Goal: Transaction & Acquisition: Purchase product/service

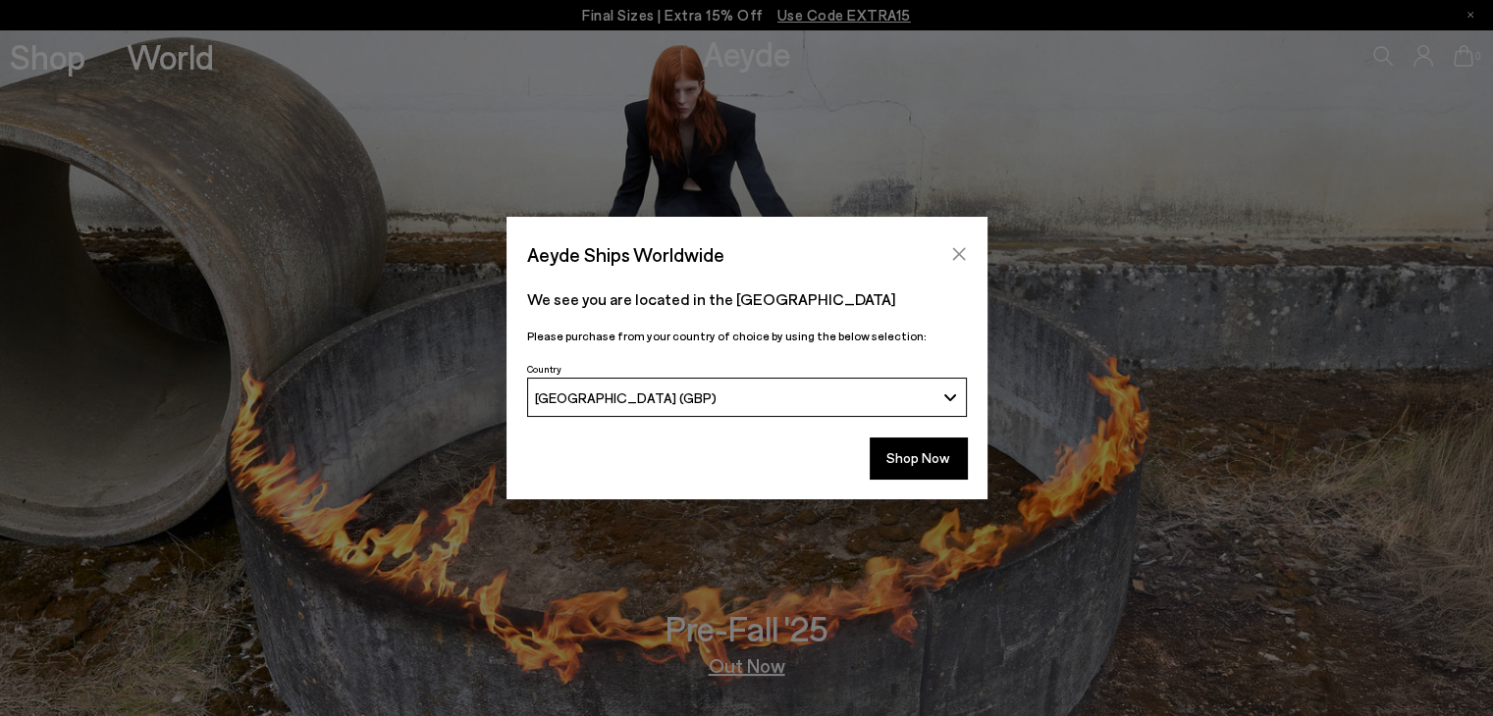
click at [954, 250] on icon "Close" at bounding box center [958, 254] width 13 height 13
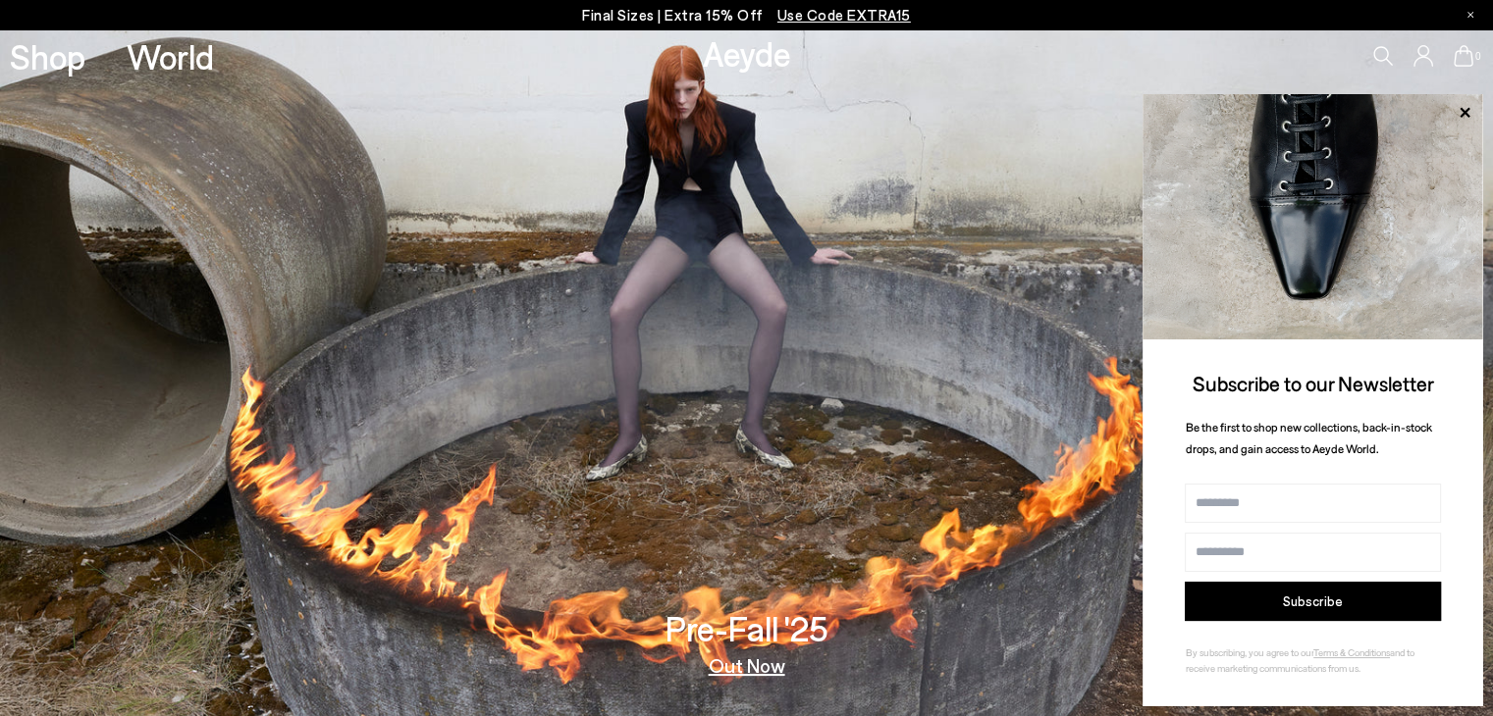
click at [821, 16] on span "Use Code EXTRA15" at bounding box center [843, 15] width 133 height 18
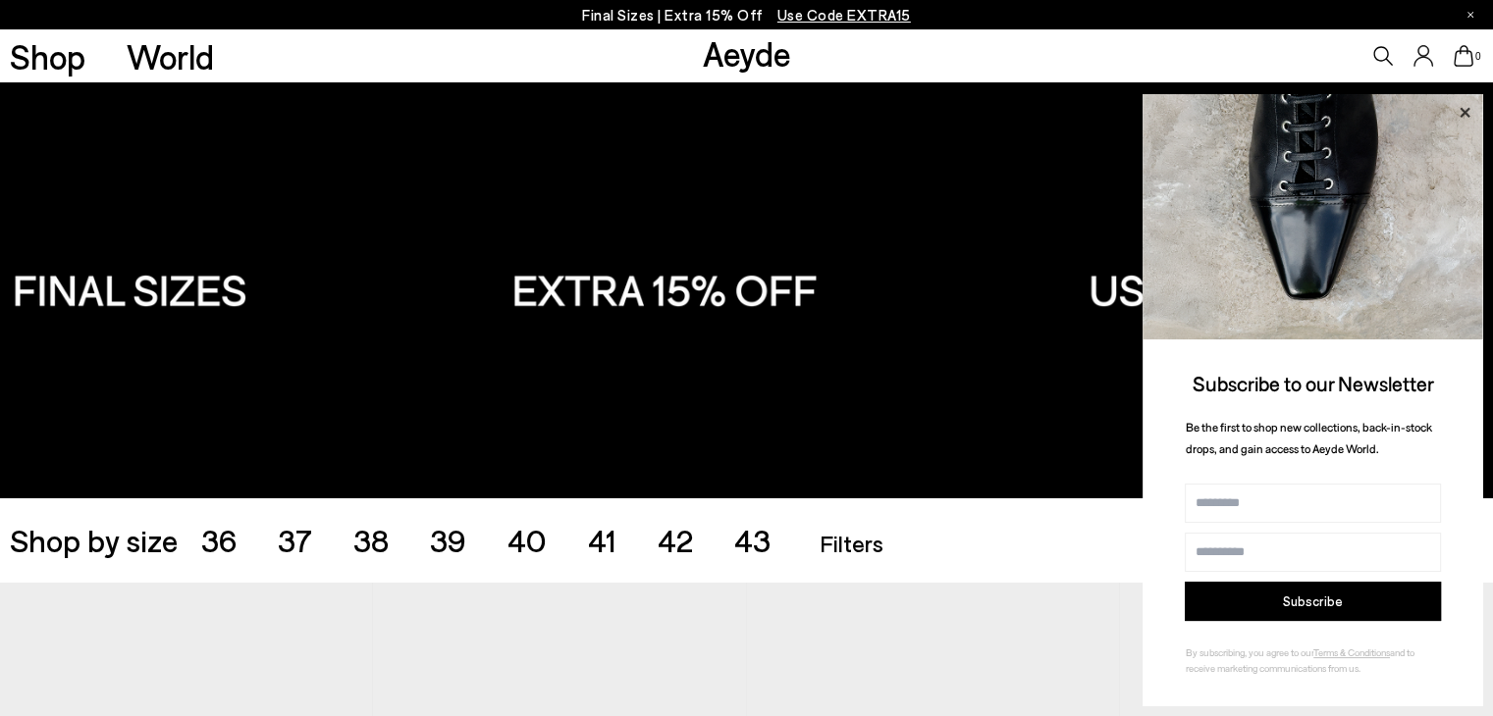
click at [1468, 108] on icon at bounding box center [1464, 112] width 10 height 10
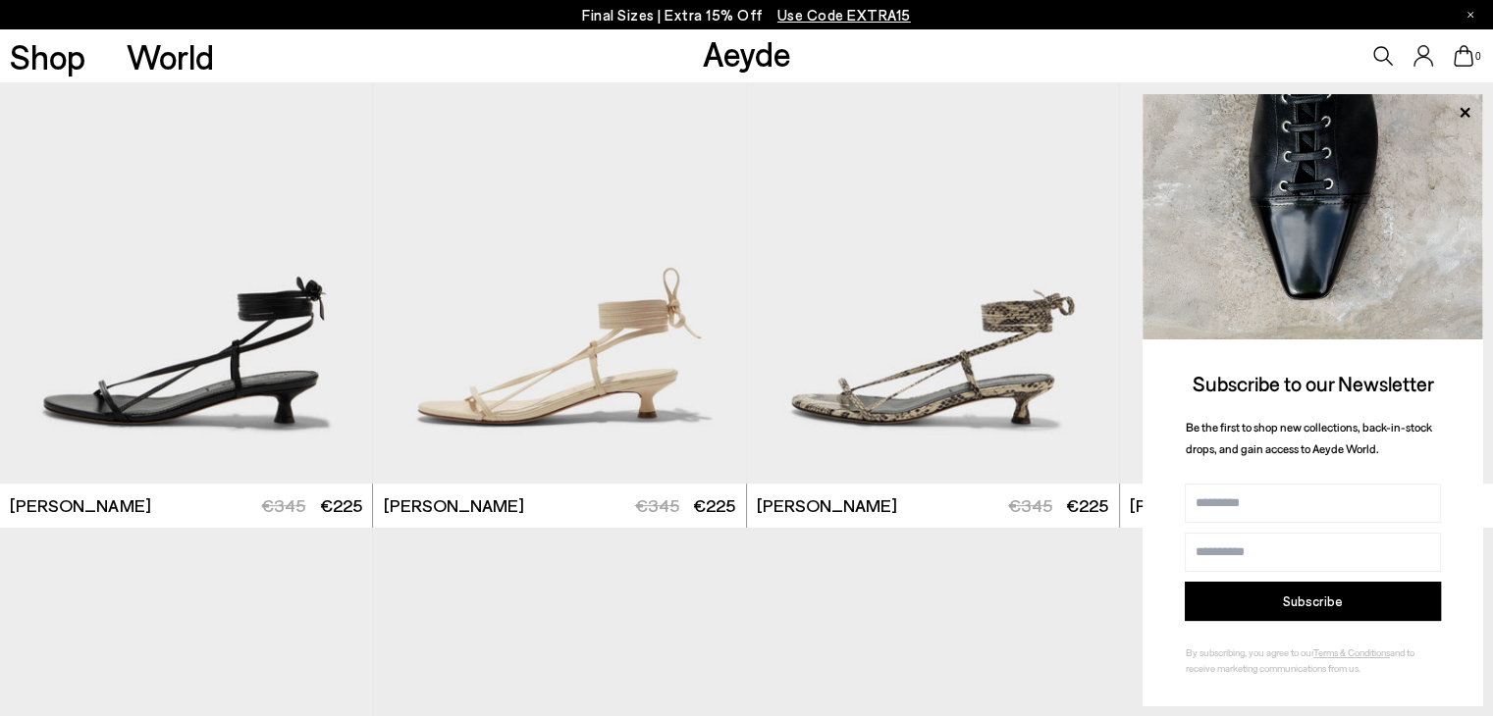
scroll to position [605, 0]
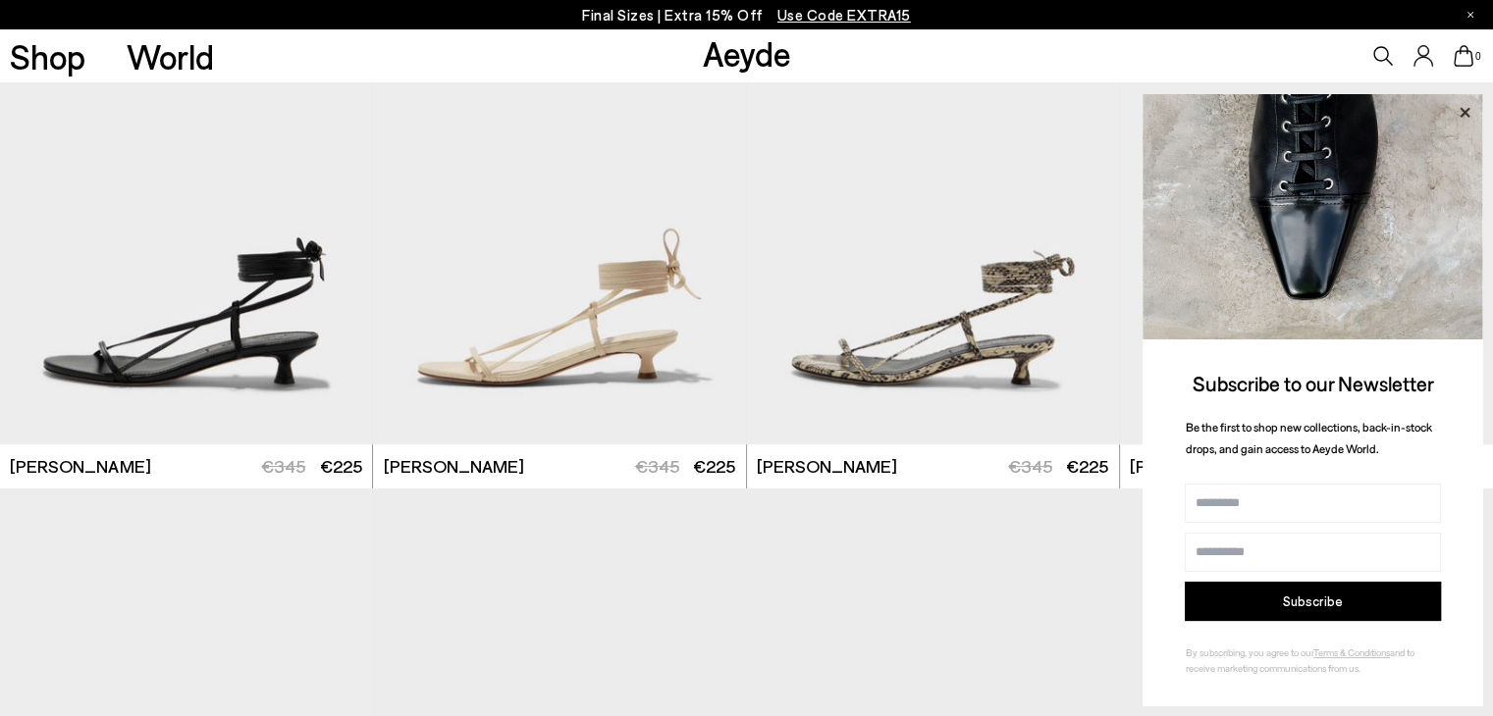
click at [1467, 103] on icon at bounding box center [1465, 113] width 26 height 26
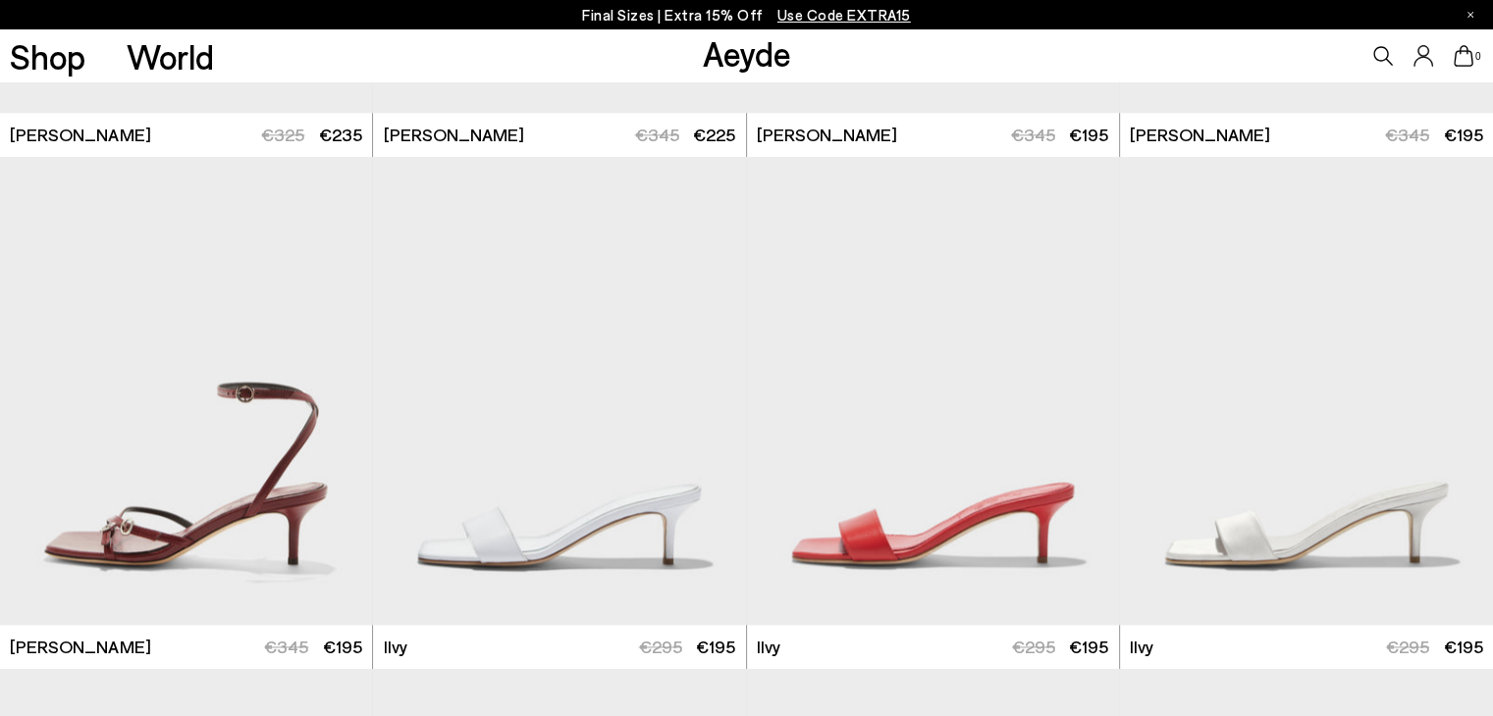
scroll to position [2712, 0]
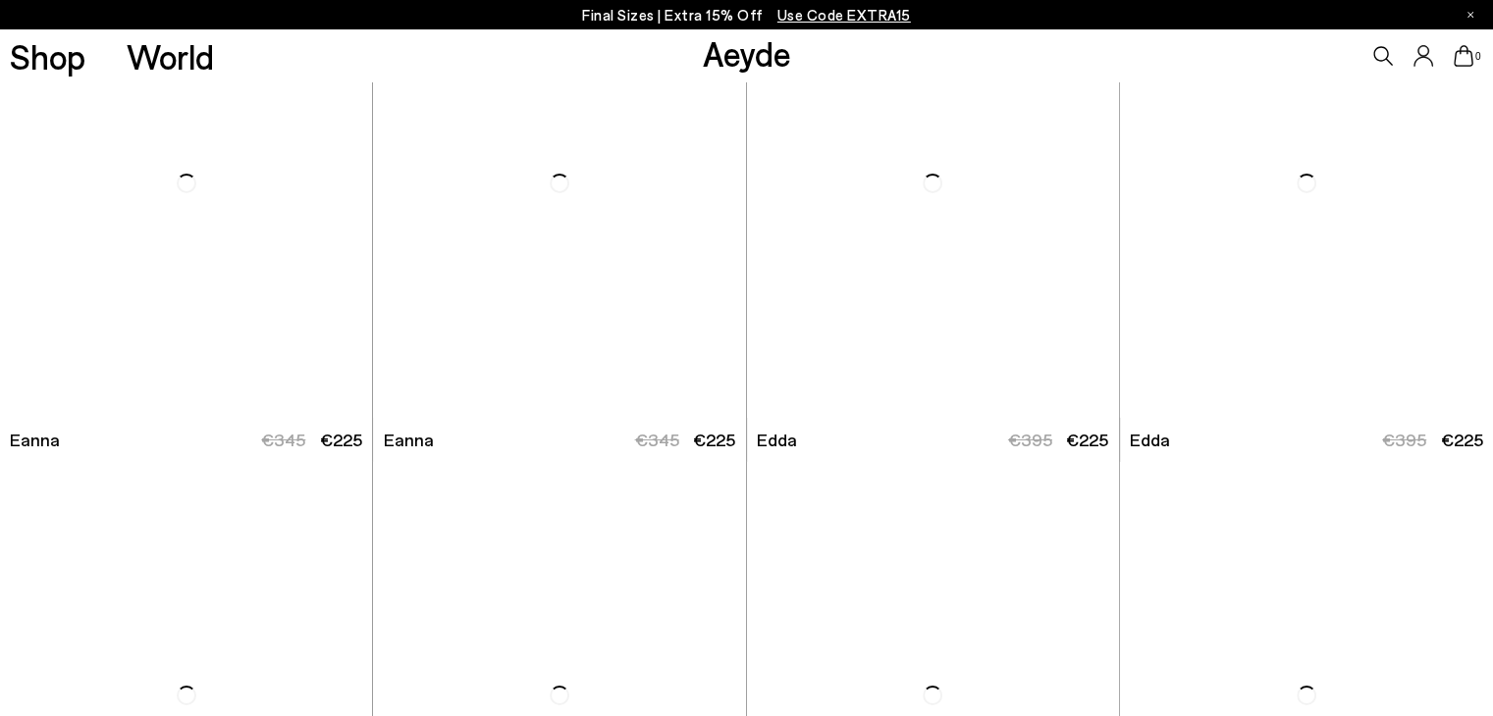
scroll to position [6813, 0]
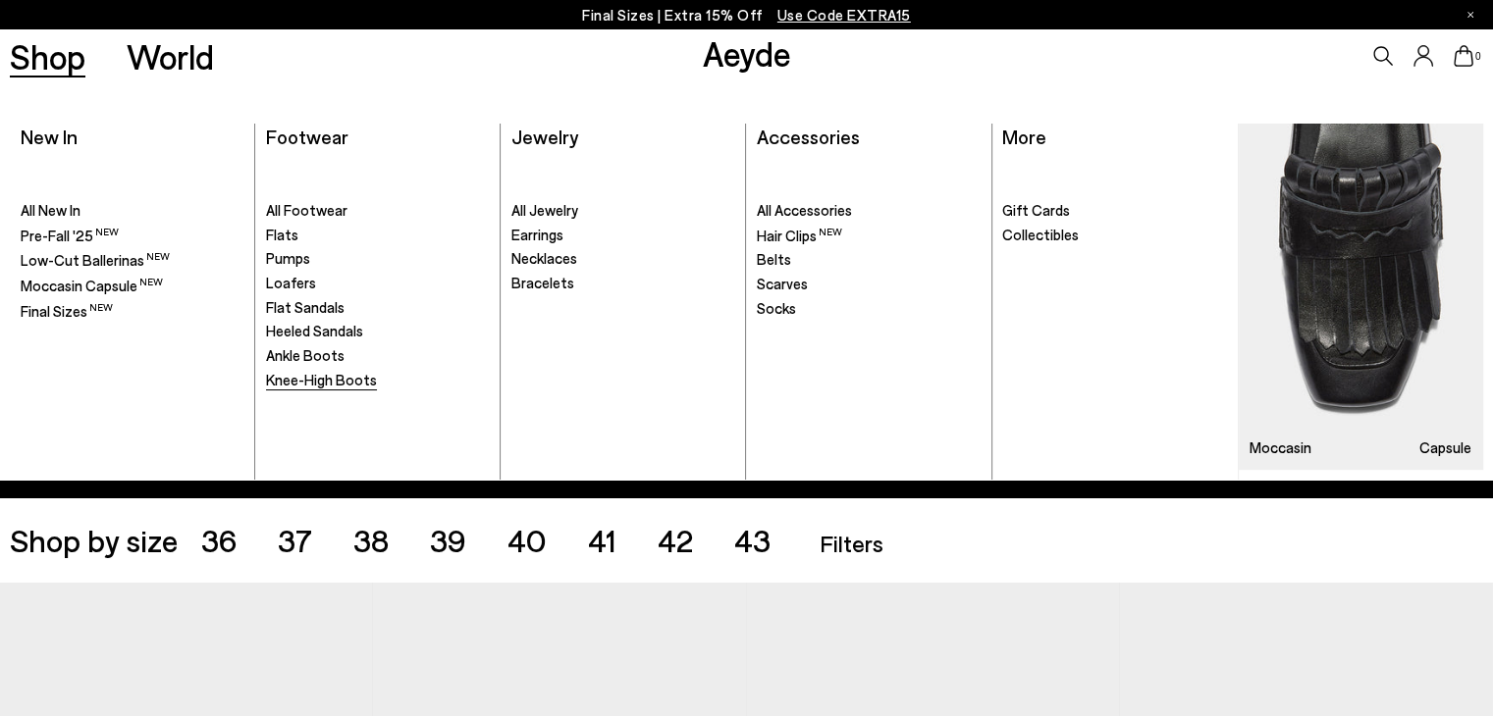
click at [333, 380] on span "Knee-High Boots" at bounding box center [321, 380] width 111 height 18
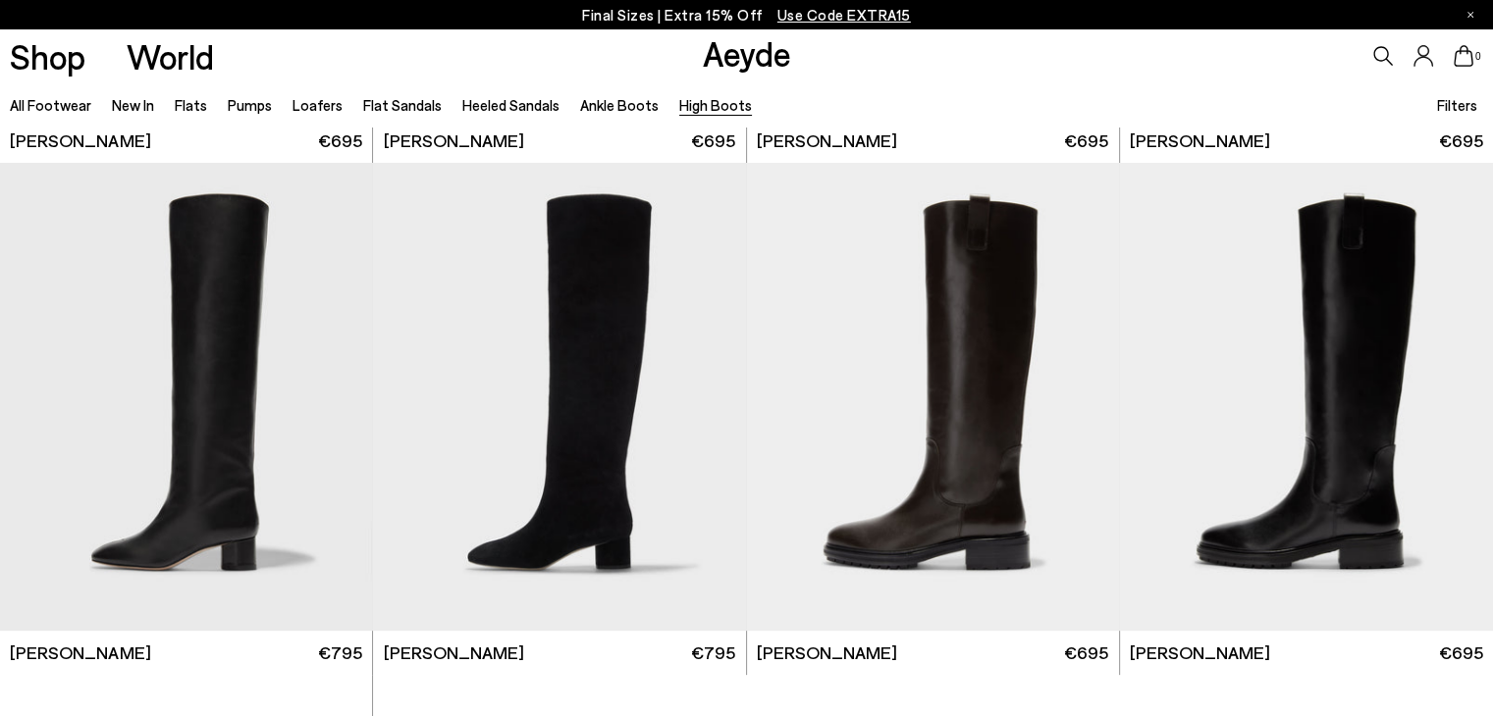
scroll to position [471, 0]
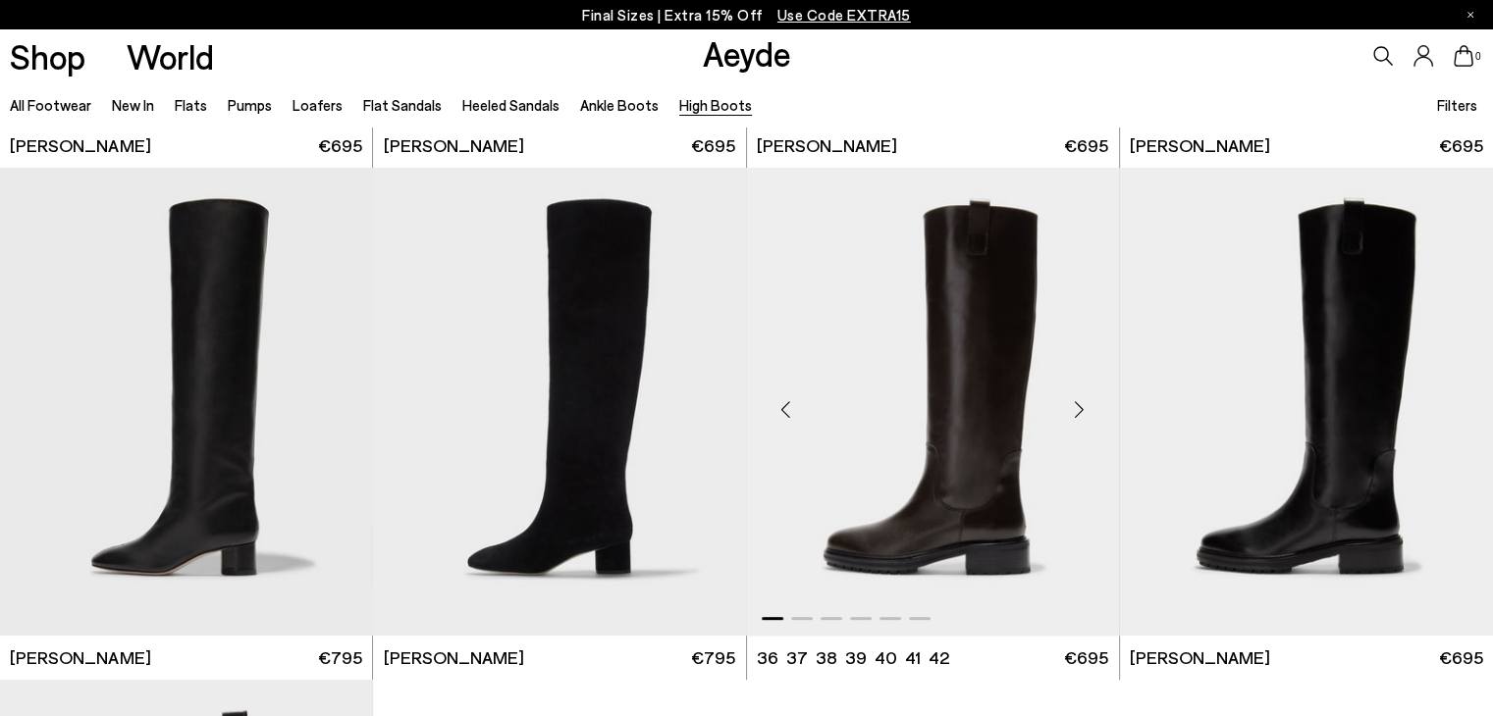
click at [1080, 402] on div "Next slide" at bounding box center [1079, 409] width 59 height 59
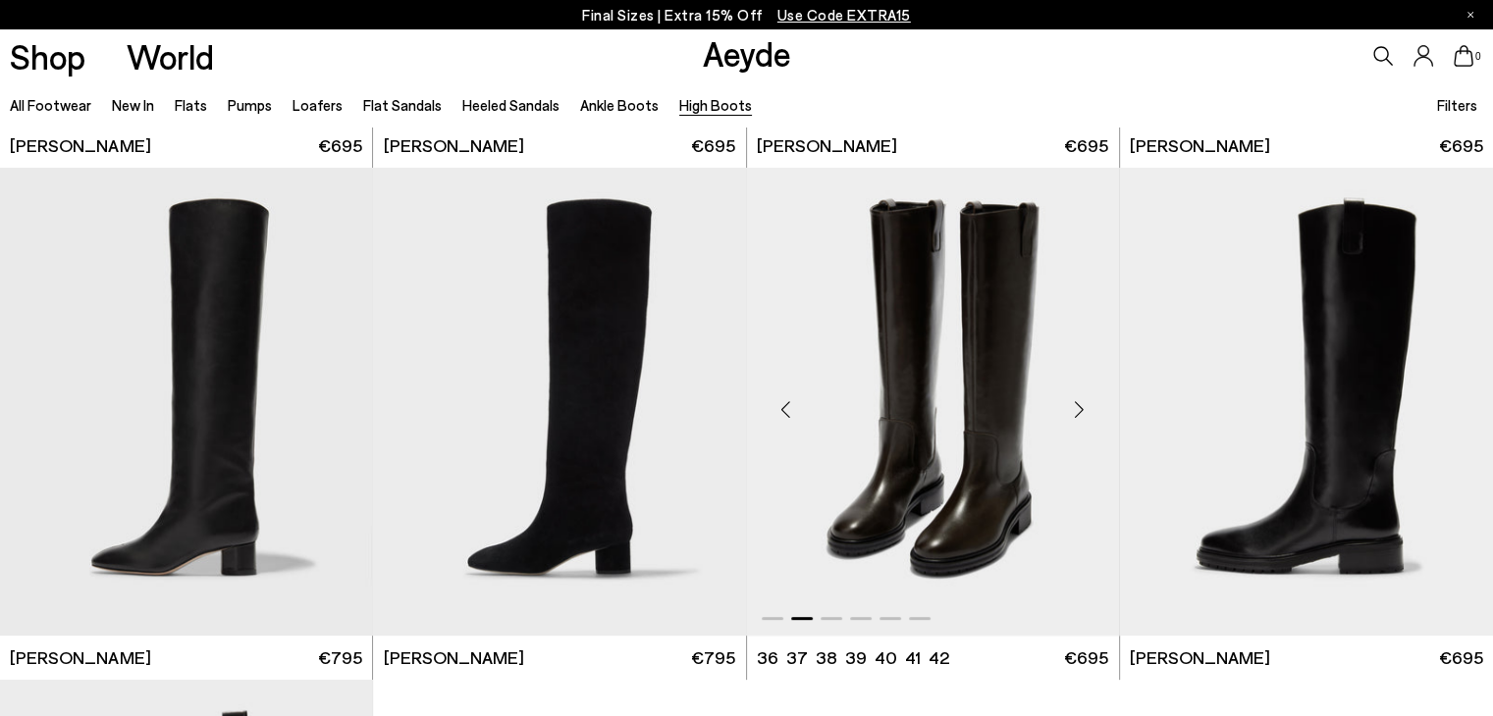
click at [1080, 402] on div "Next slide" at bounding box center [1079, 409] width 59 height 59
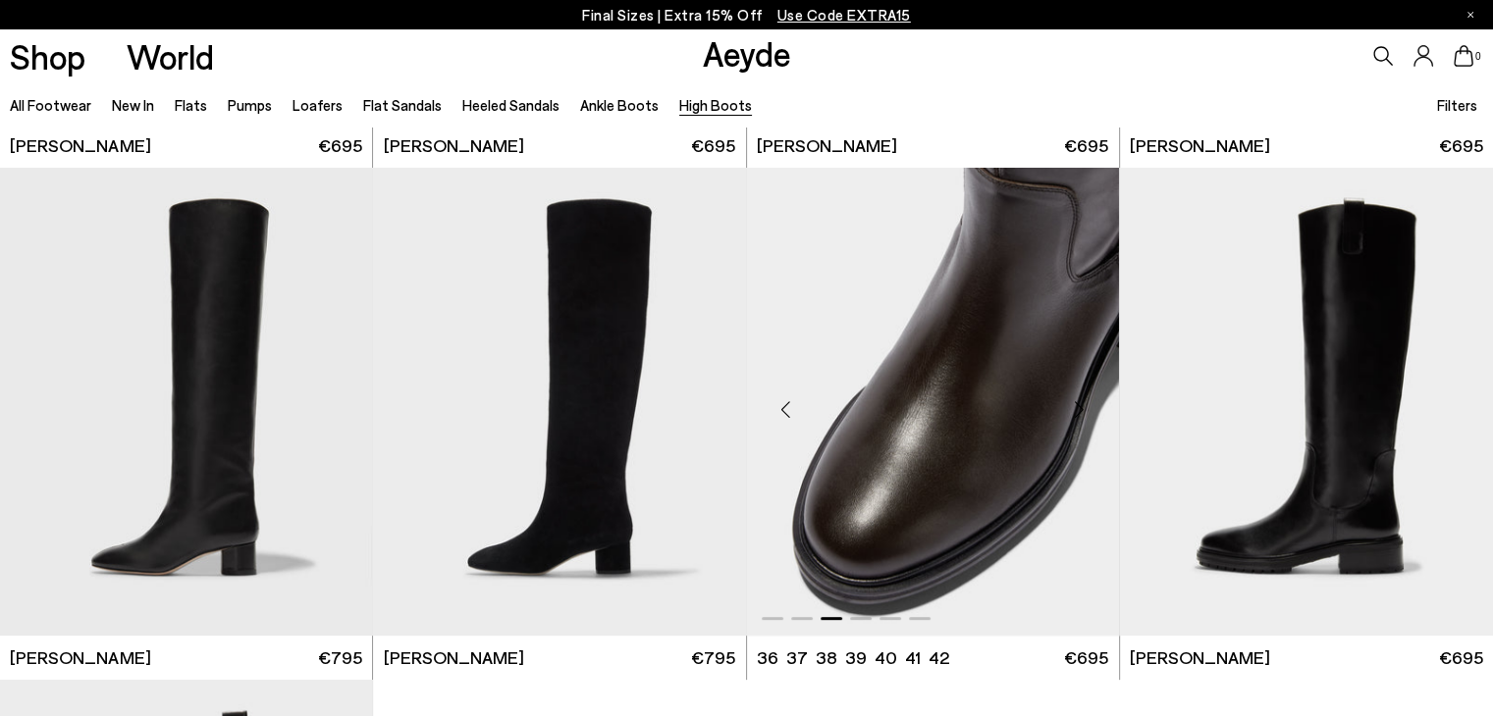
click at [1080, 402] on div "Next slide" at bounding box center [1079, 409] width 59 height 59
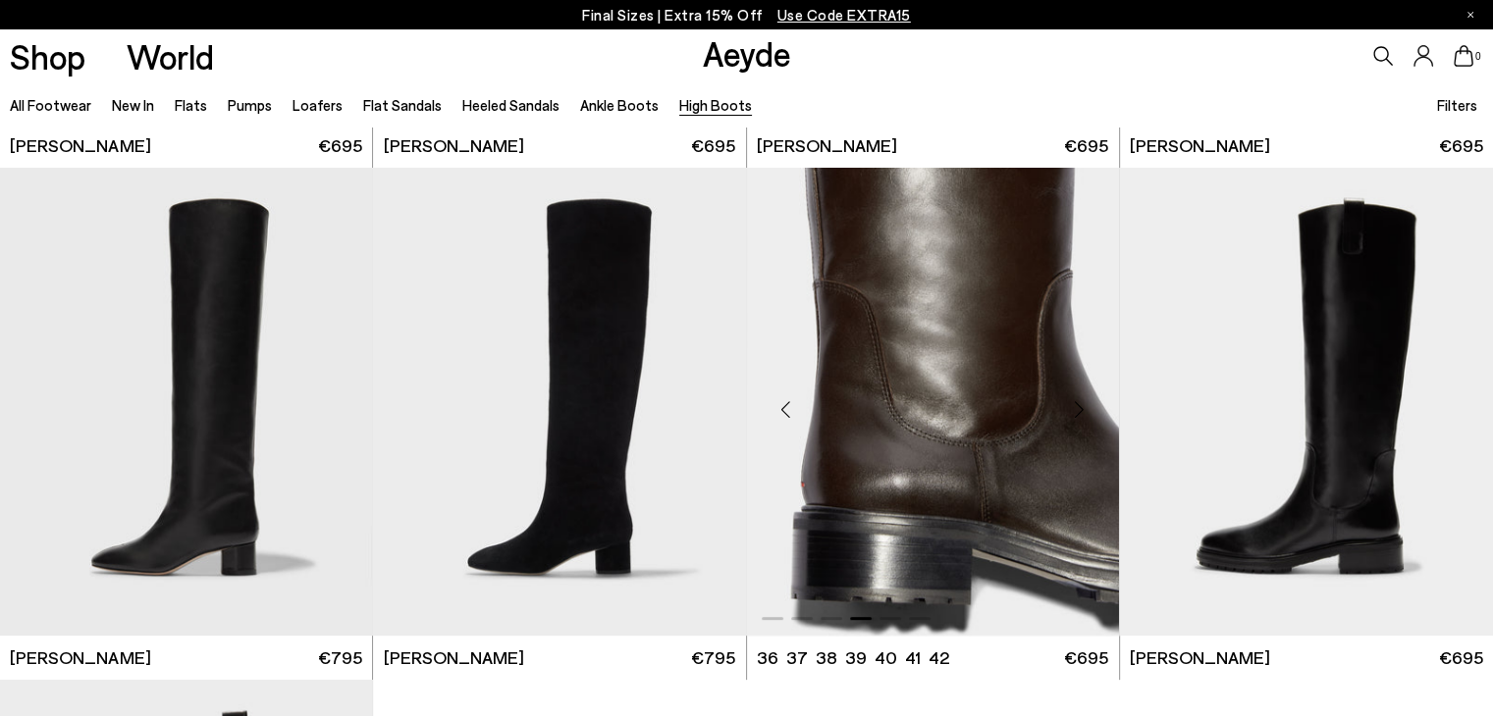
click at [1080, 402] on div "Next slide" at bounding box center [1079, 409] width 59 height 59
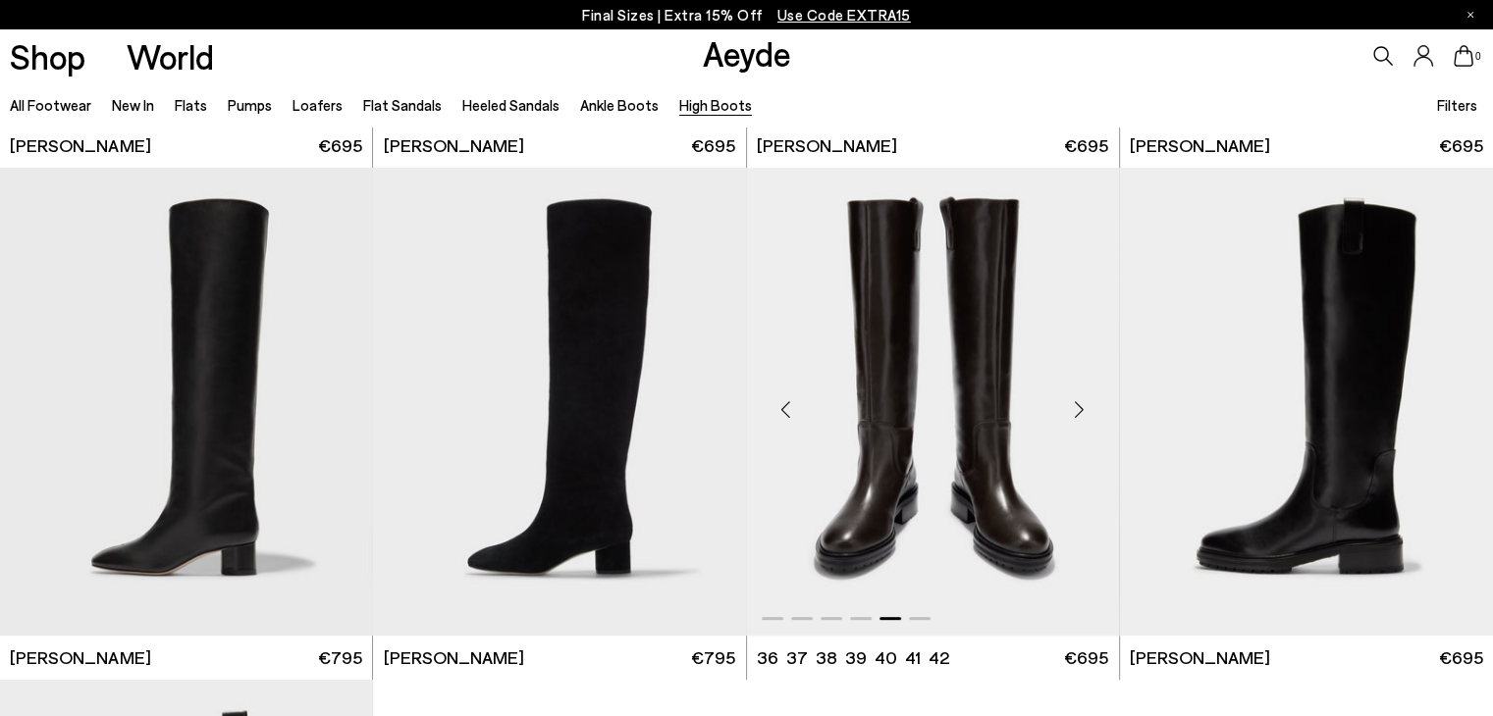
click at [1080, 402] on div "Next slide" at bounding box center [1079, 409] width 59 height 59
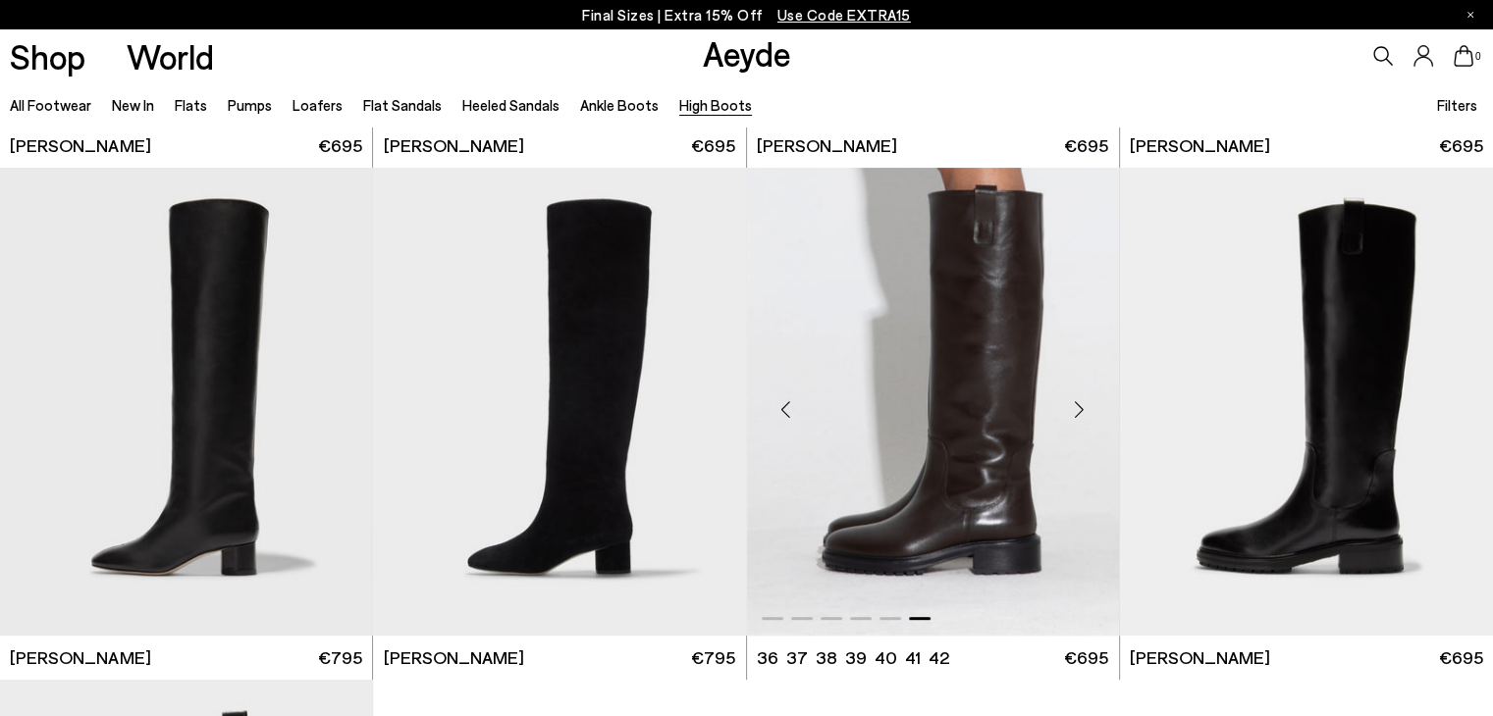
click at [1080, 402] on div "Next slide" at bounding box center [1079, 409] width 59 height 59
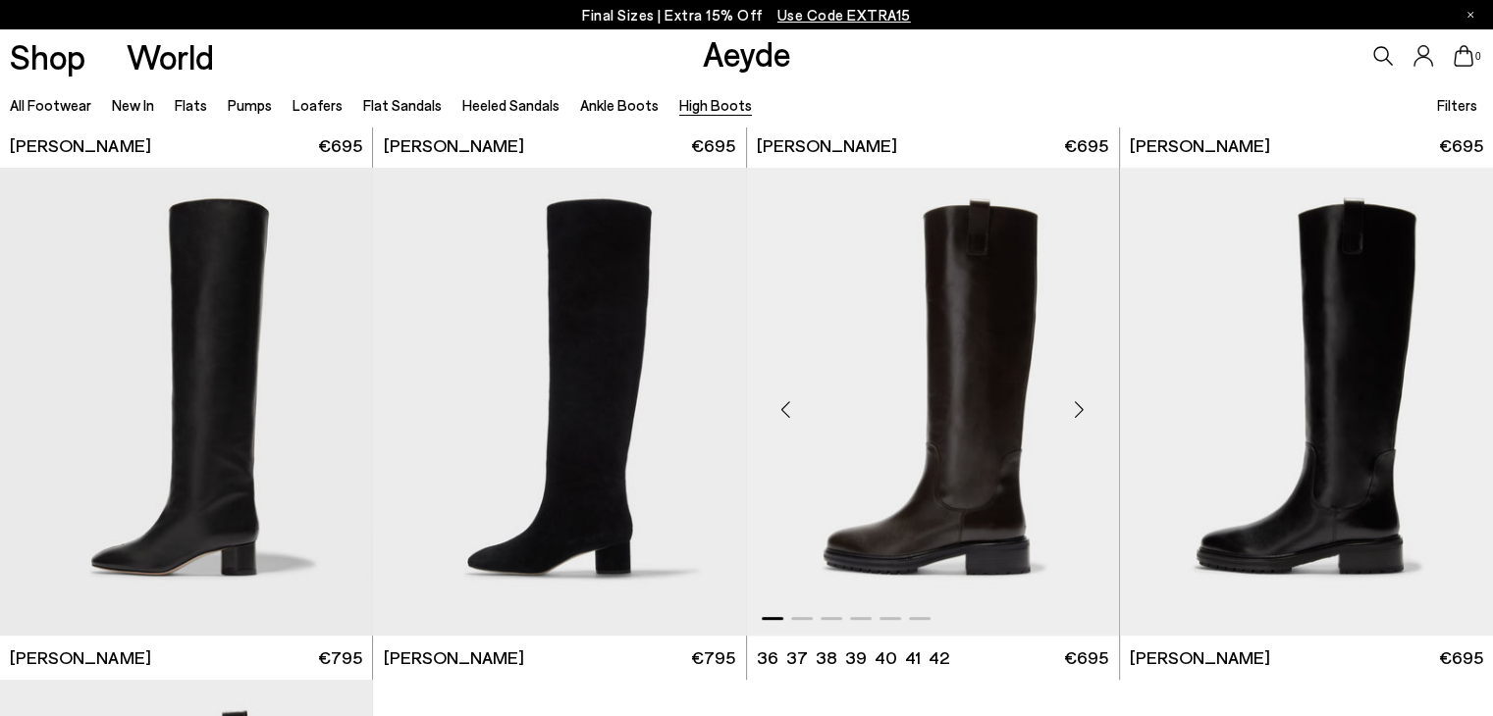
click at [1080, 402] on div "Next slide" at bounding box center [1079, 409] width 59 height 59
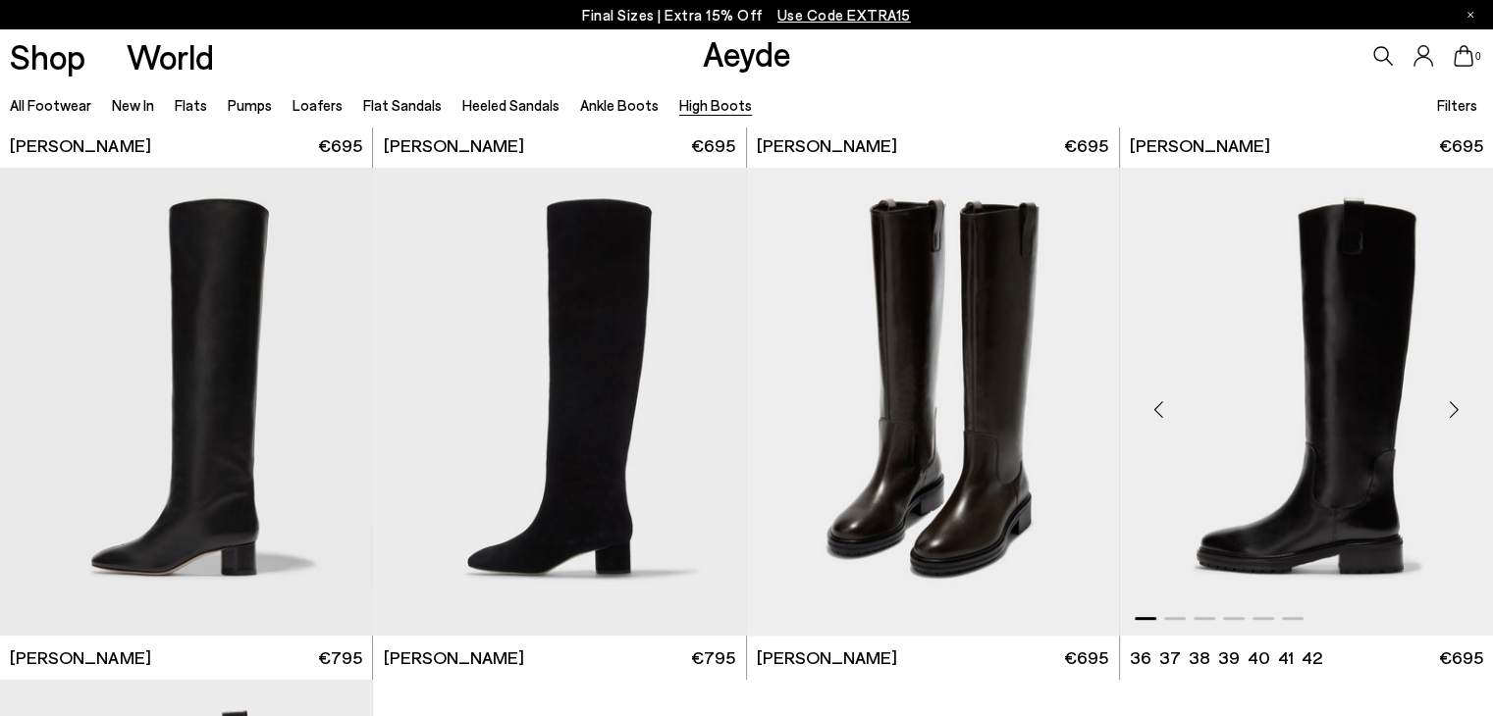
click at [1453, 406] on div "Next slide" at bounding box center [1453, 409] width 59 height 59
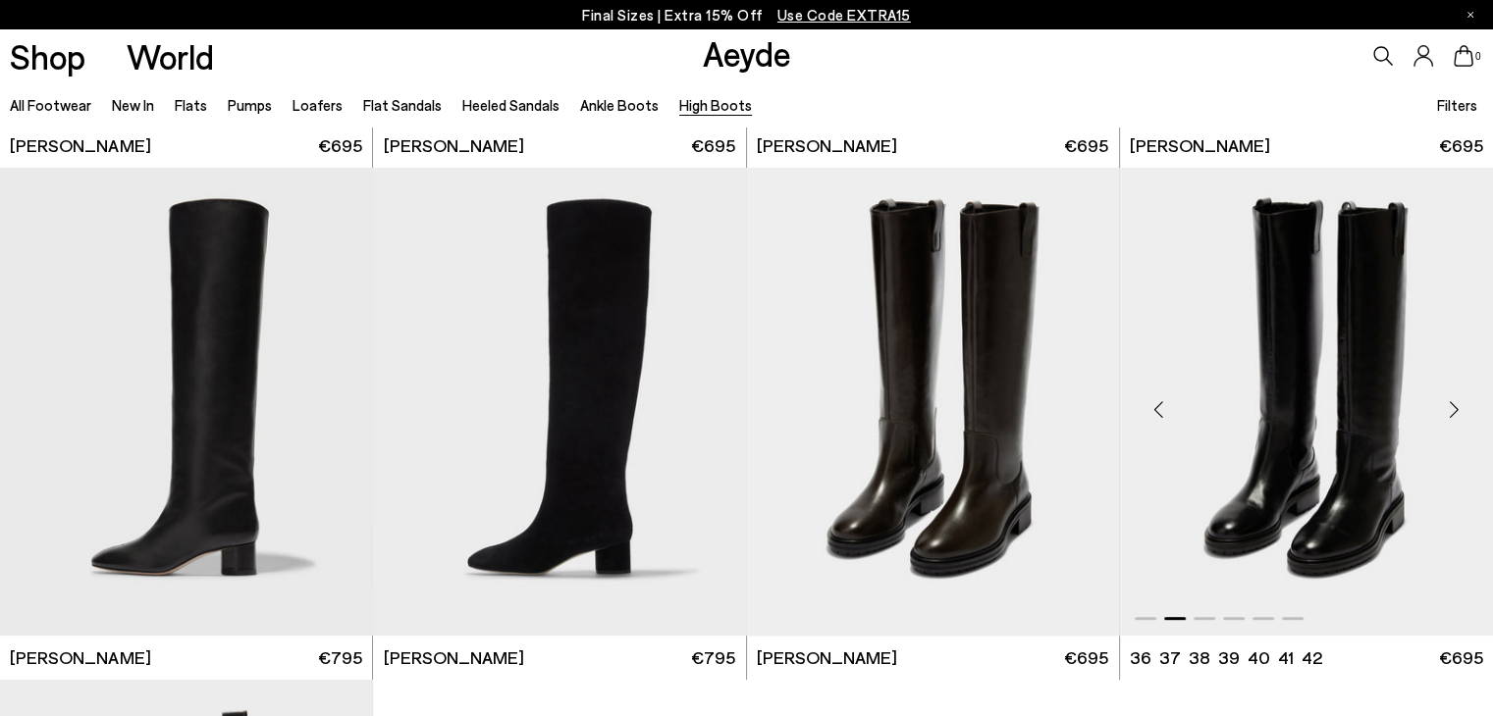
click at [1453, 406] on div "Next slide" at bounding box center [1453, 409] width 59 height 59
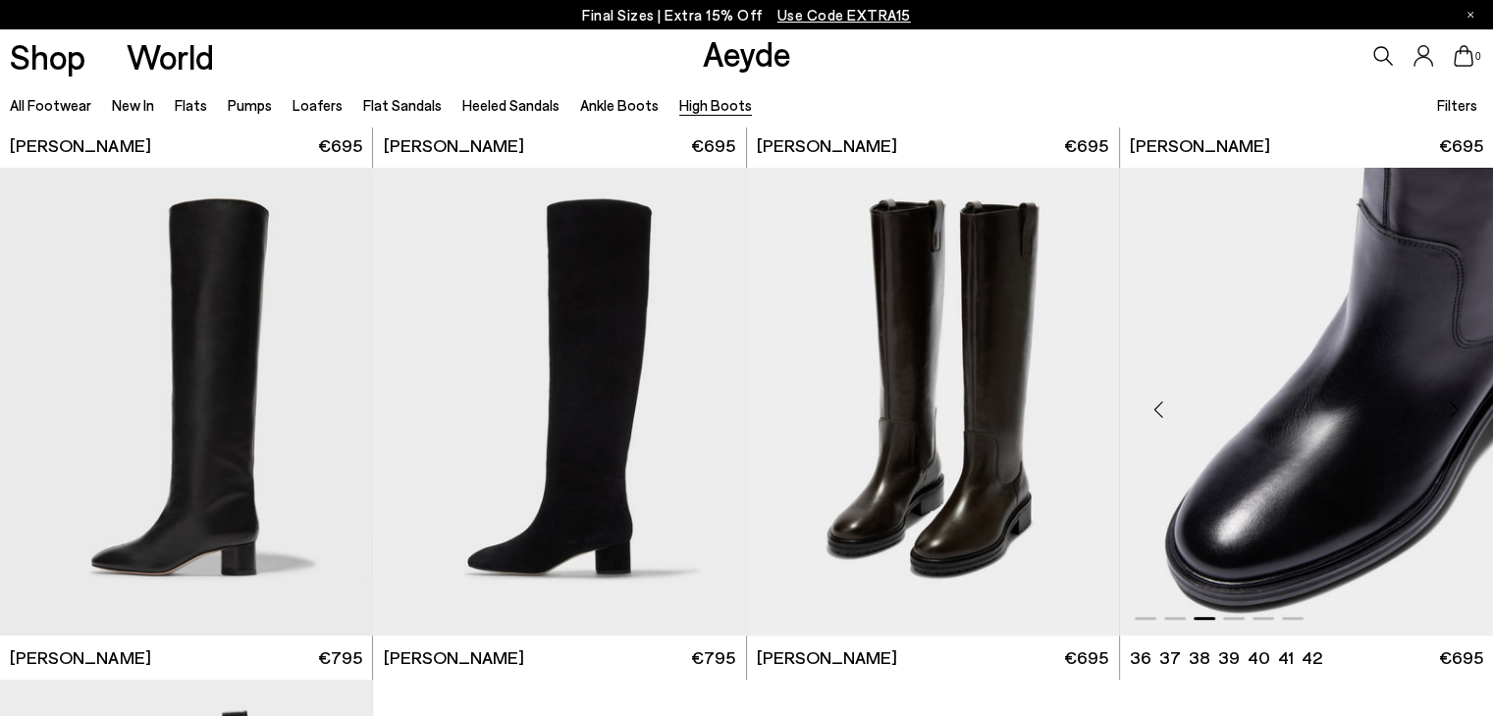
click at [1453, 406] on div "Next slide" at bounding box center [1453, 409] width 59 height 59
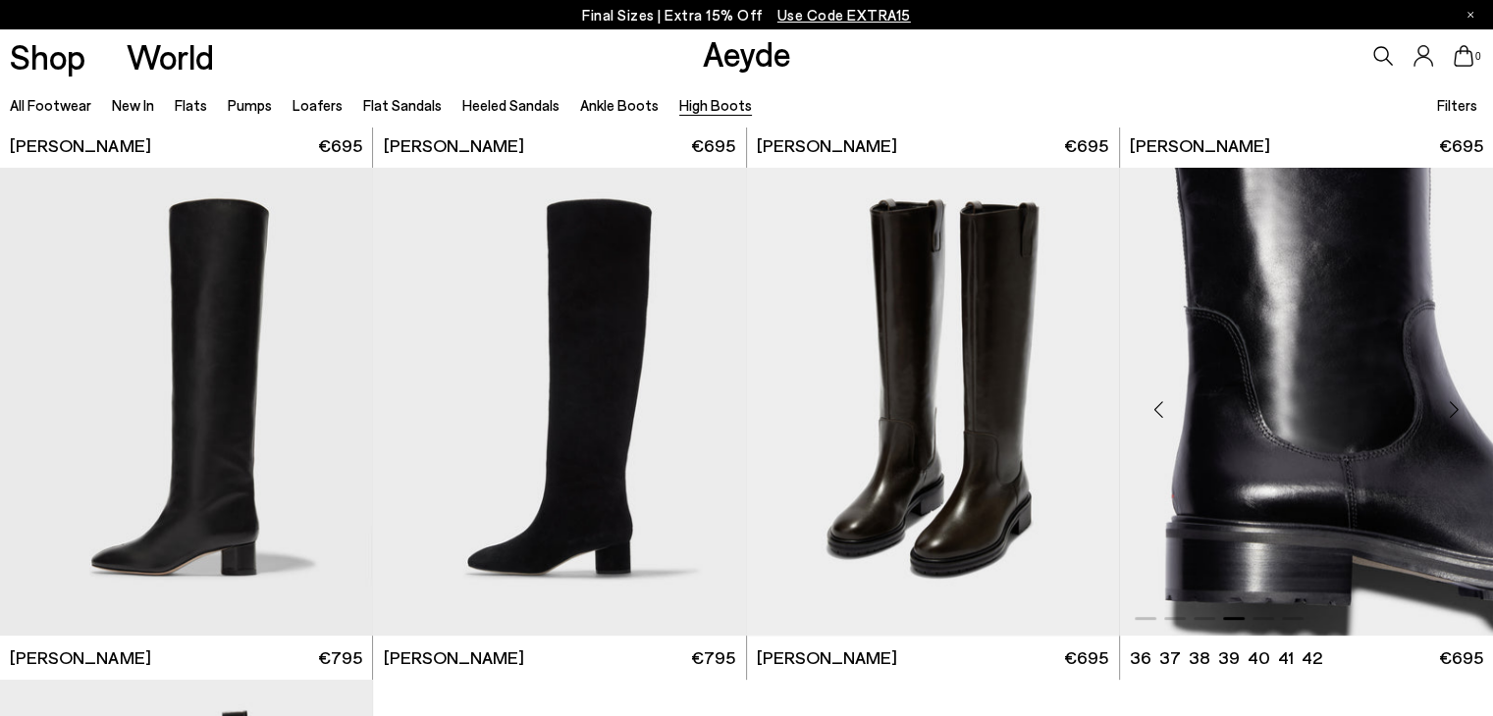
click at [1453, 406] on div "Next slide" at bounding box center [1453, 409] width 59 height 59
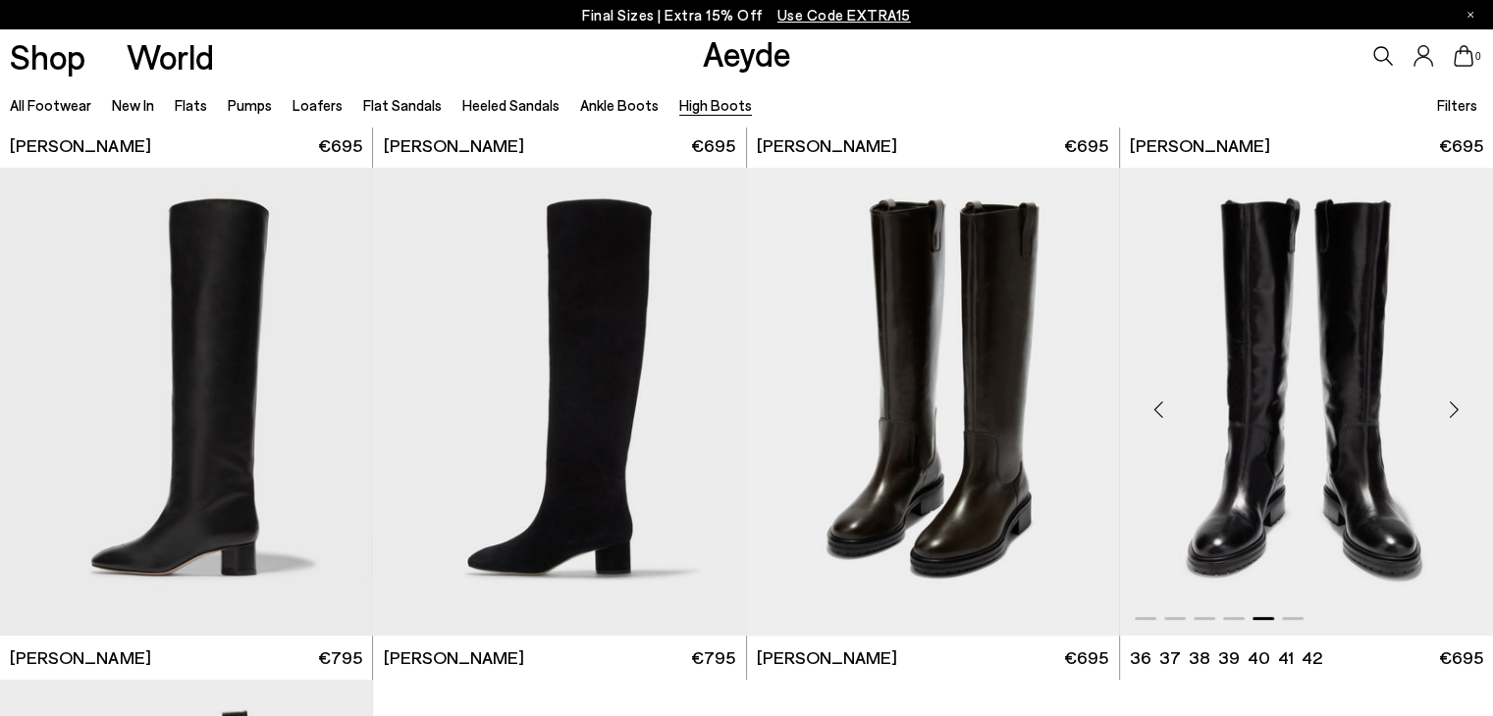
click at [1453, 406] on div "Next slide" at bounding box center [1453, 409] width 59 height 59
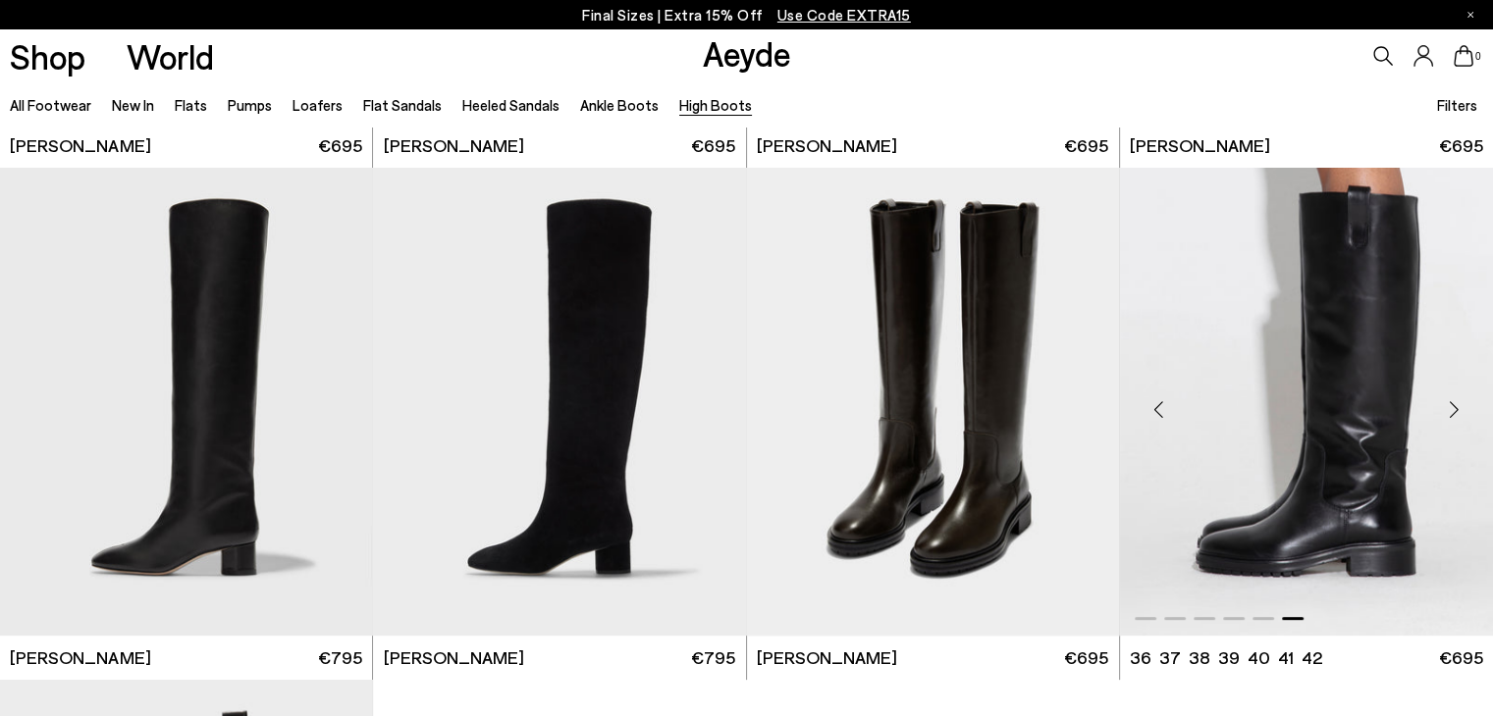
click at [1452, 406] on div "Next slide" at bounding box center [1453, 409] width 59 height 59
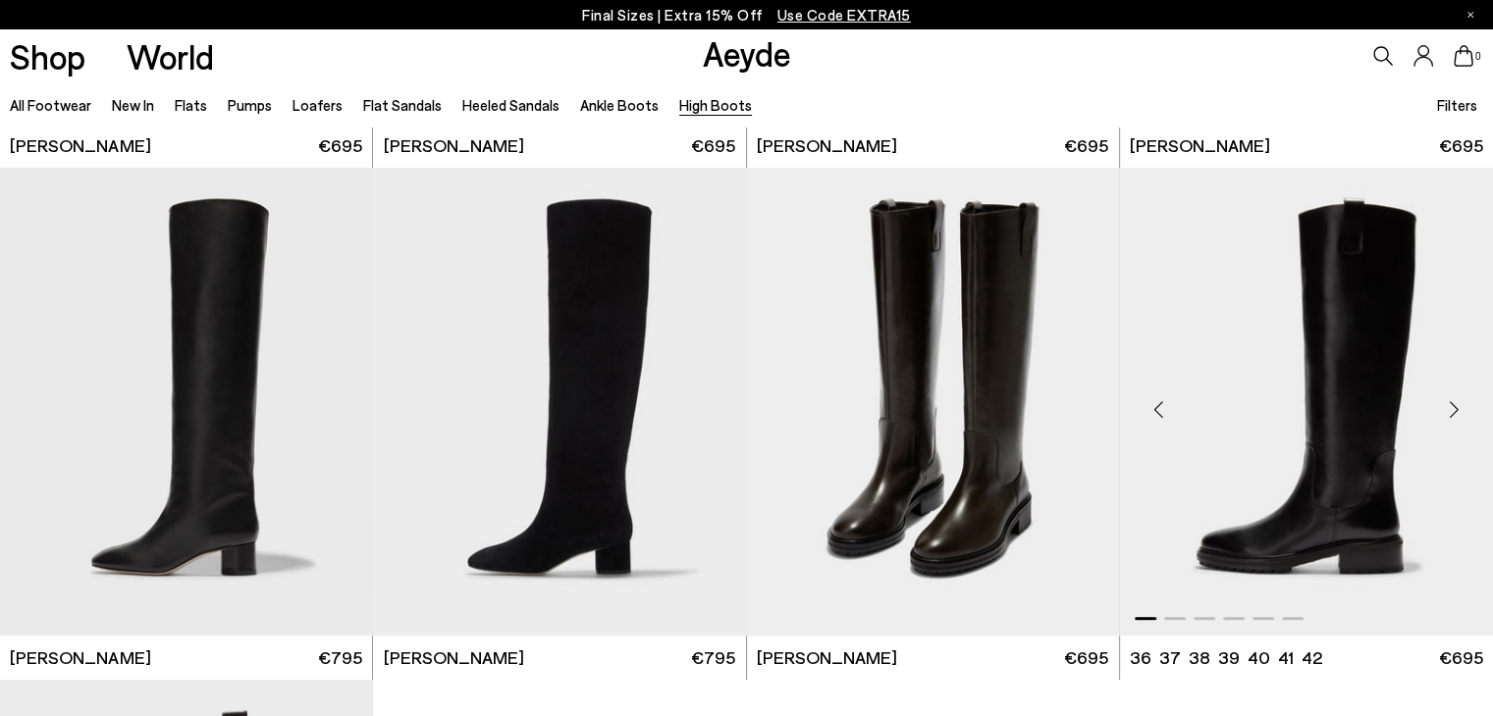
click at [1452, 406] on div "Next slide" at bounding box center [1453, 409] width 59 height 59
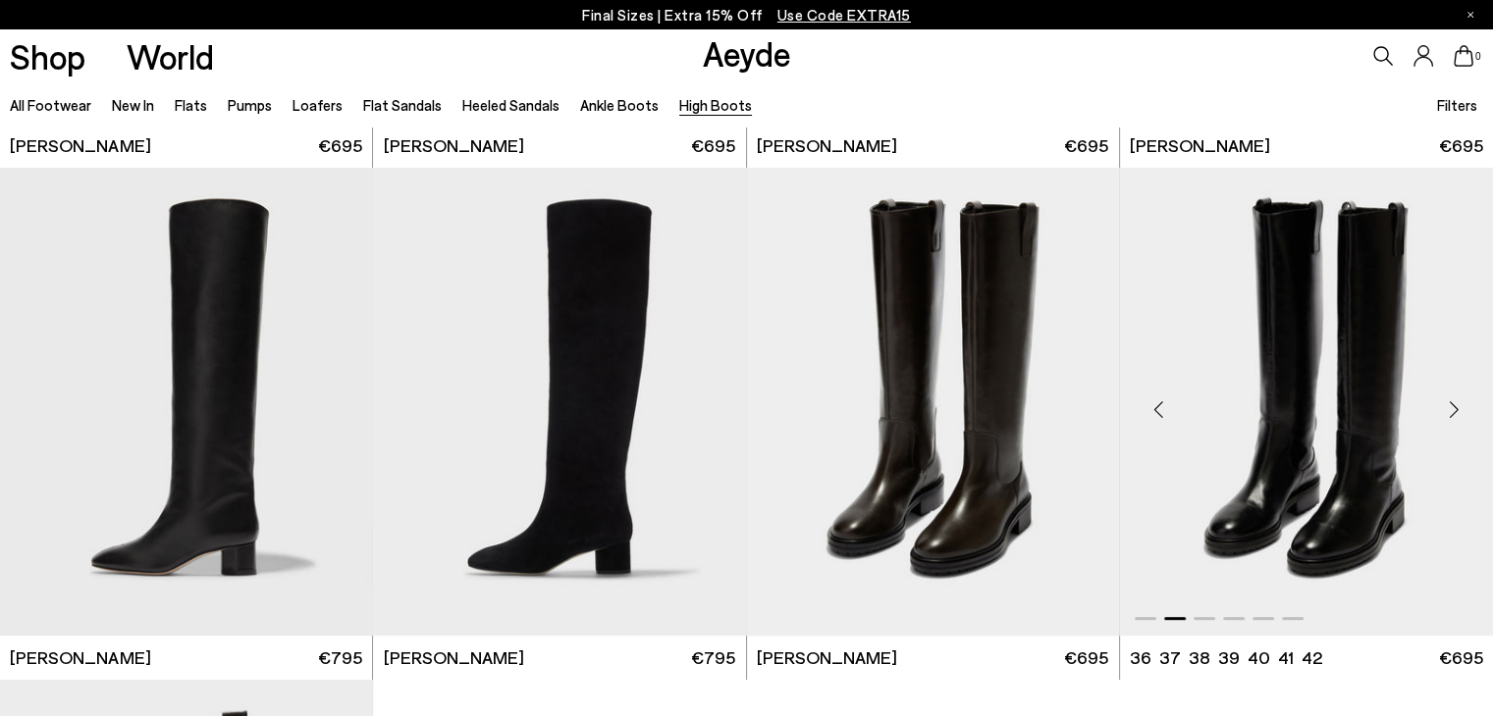
click at [1451, 406] on div "Next slide" at bounding box center [1453, 409] width 59 height 59
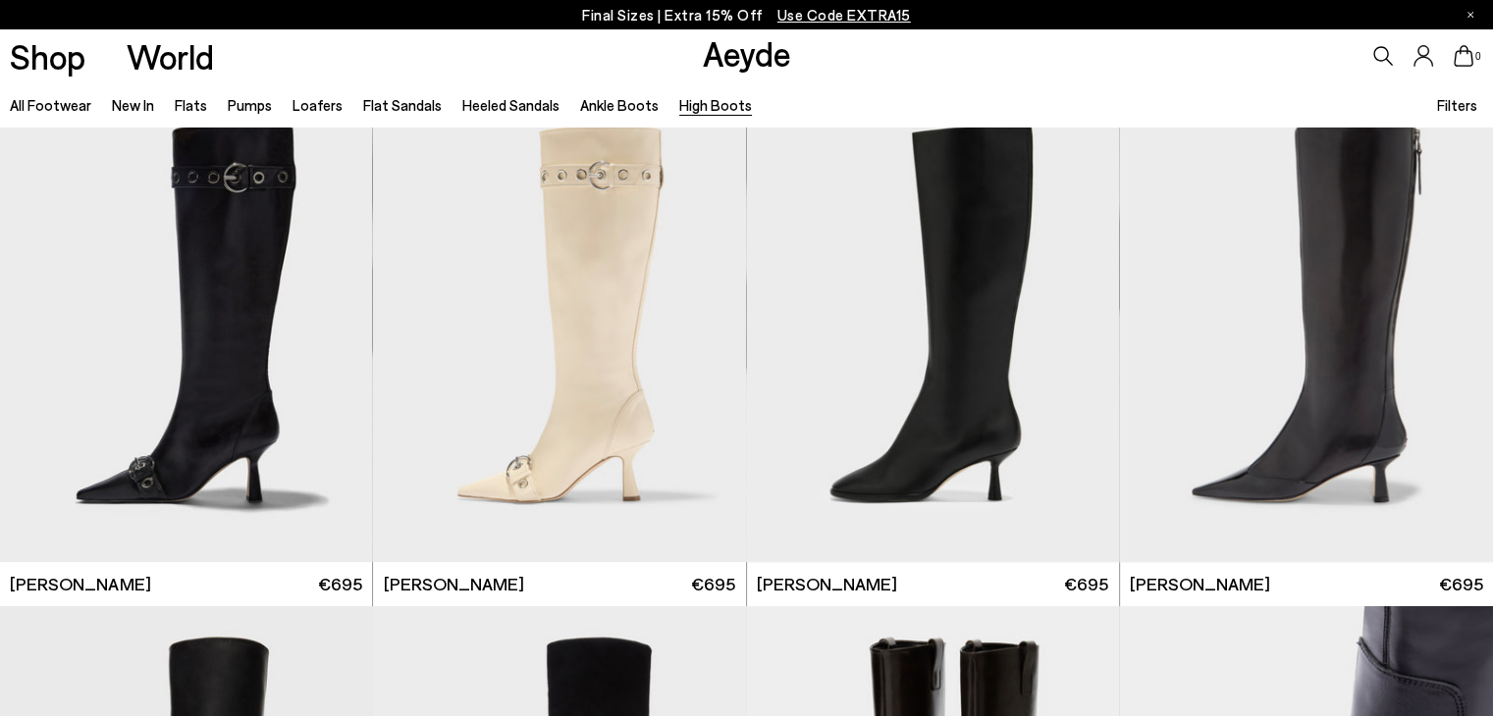
scroll to position [0, 0]
